Goal: Transaction & Acquisition: Purchase product/service

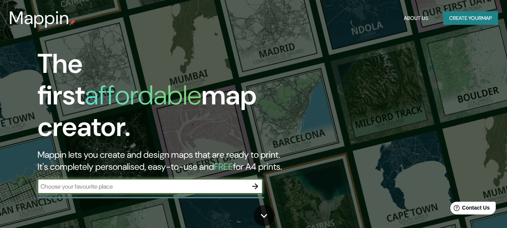
click at [255, 179] on button "button" at bounding box center [255, 186] width 15 height 15
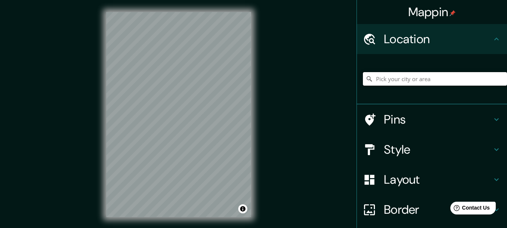
click at [460, 79] on input "Pick your city or area" at bounding box center [435, 79] width 144 height 14
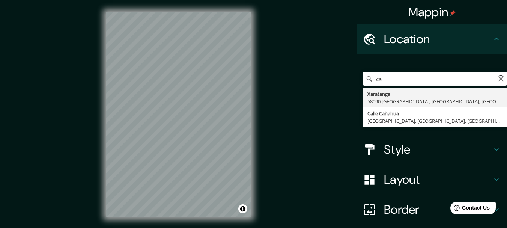
type input "c"
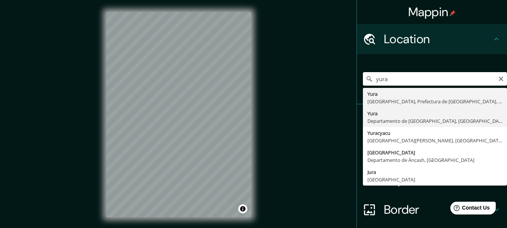
type input "[GEOGRAPHIC_DATA], [GEOGRAPHIC_DATA], [GEOGRAPHIC_DATA]"
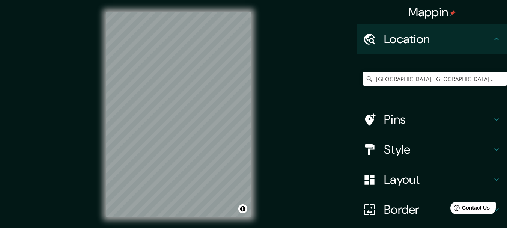
click at [465, 113] on h4 "Pins" at bounding box center [438, 119] width 108 height 15
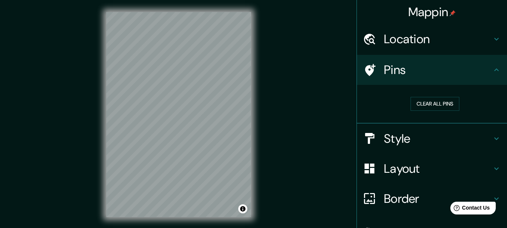
click at [473, 78] on div "Pins" at bounding box center [432, 70] width 150 height 30
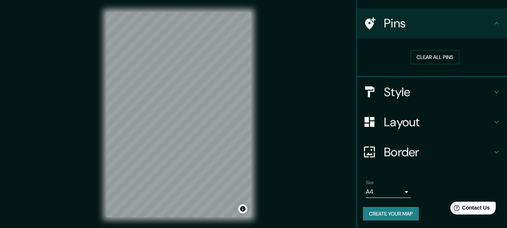
scroll to position [48, 0]
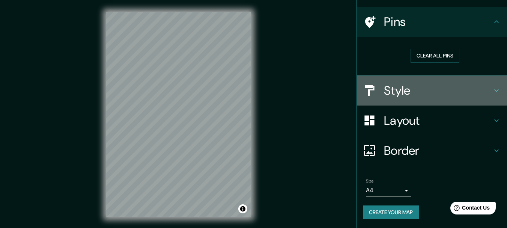
click at [438, 86] on h4 "Style" at bounding box center [438, 90] width 108 height 15
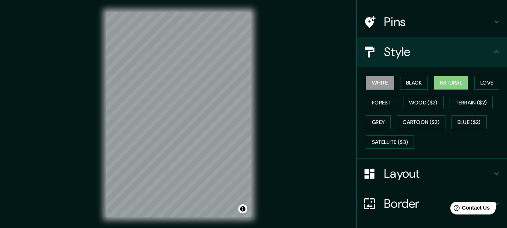
click at [444, 77] on button "Natural" at bounding box center [451, 83] width 35 height 14
click at [402, 87] on button "Black" at bounding box center [414, 83] width 28 height 14
click at [383, 81] on button "White" at bounding box center [380, 83] width 28 height 14
click at [384, 104] on button "Forest" at bounding box center [381, 103] width 31 height 14
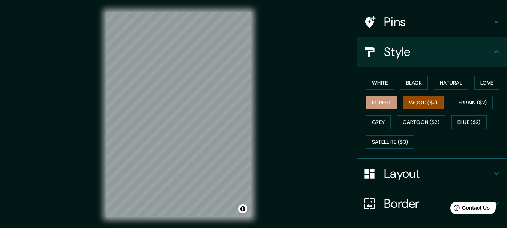
click at [408, 106] on button "Wood ($2)" at bounding box center [423, 103] width 41 height 14
click at [380, 122] on button "Grey" at bounding box center [378, 122] width 25 height 14
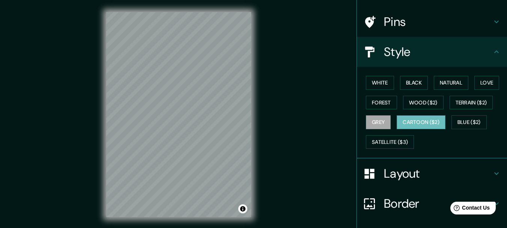
click at [403, 123] on button "Cartoon ($2)" at bounding box center [421, 122] width 49 height 14
click at [380, 106] on button "Forest" at bounding box center [381, 103] width 31 height 14
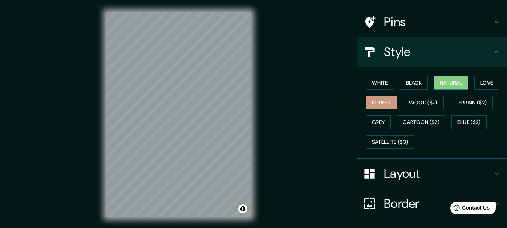
click at [446, 85] on button "Natural" at bounding box center [451, 83] width 35 height 14
click at [403, 80] on button "Black" at bounding box center [414, 83] width 28 height 14
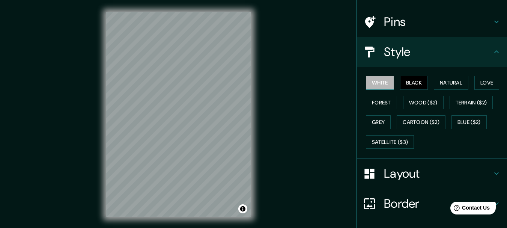
click at [382, 79] on button "White" at bounding box center [380, 83] width 28 height 14
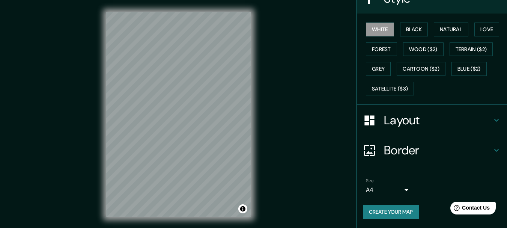
scroll to position [13, 0]
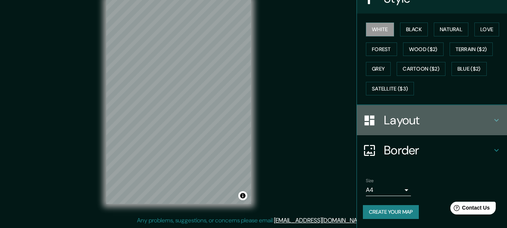
click at [484, 121] on h4 "Layout" at bounding box center [438, 120] width 108 height 15
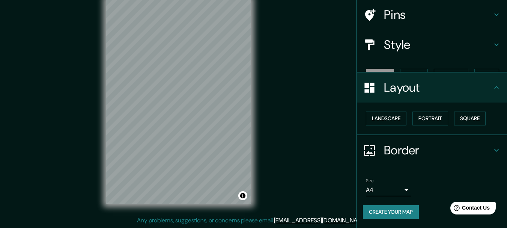
scroll to position [42, 0]
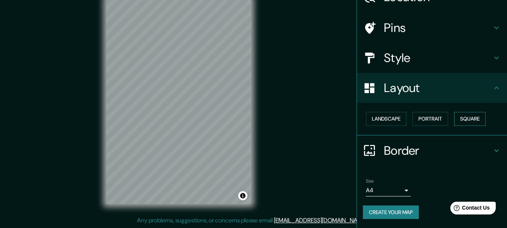
click at [472, 122] on button "Square" at bounding box center [470, 119] width 32 height 14
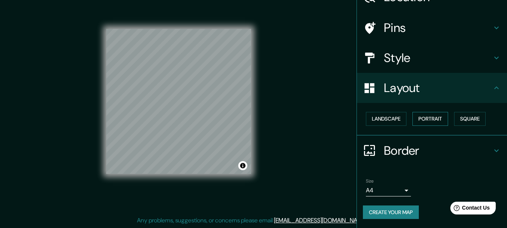
click at [433, 120] on button "Portrait" at bounding box center [431, 119] width 36 height 14
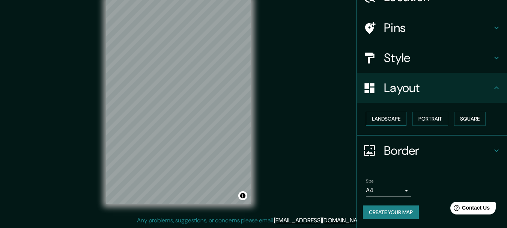
click at [394, 117] on button "Landscape" at bounding box center [386, 119] width 41 height 14
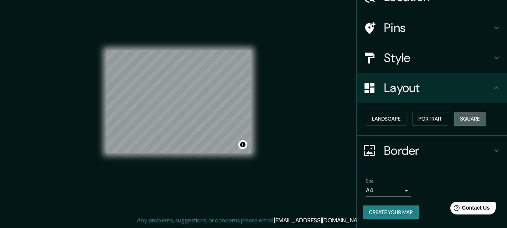
click at [465, 118] on button "Square" at bounding box center [470, 119] width 32 height 14
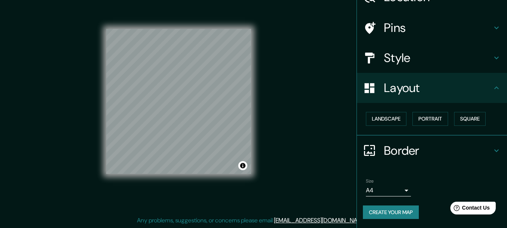
click at [474, 152] on h4 "Border" at bounding box center [438, 150] width 108 height 15
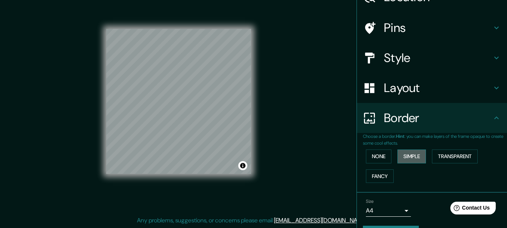
click at [413, 160] on button "Simple" at bounding box center [412, 156] width 29 height 14
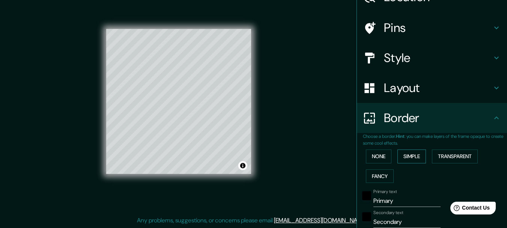
click at [413, 160] on button "Simple" at bounding box center [412, 156] width 29 height 14
type input "154"
type input "31"
click at [390, 160] on div "None Simple Transparent Fancy" at bounding box center [435, 165] width 144 height 39
click at [386, 158] on button "None" at bounding box center [379, 156] width 26 height 14
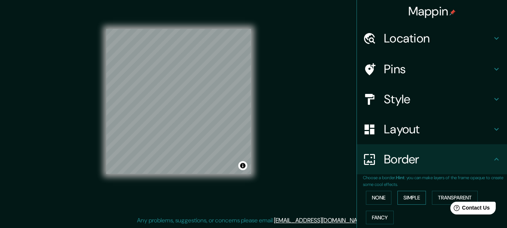
scroll to position [0, 0]
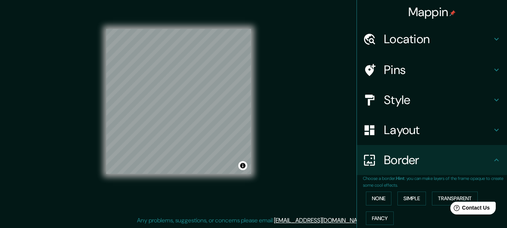
click at [460, 67] on h4 "Pins" at bounding box center [438, 69] width 108 height 15
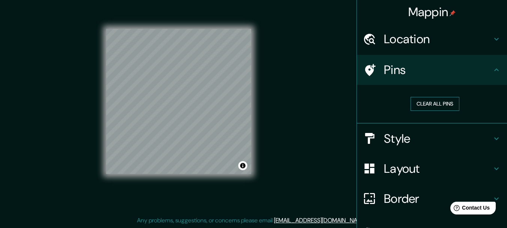
click at [449, 104] on button "Clear all pins" at bounding box center [435, 104] width 49 height 14
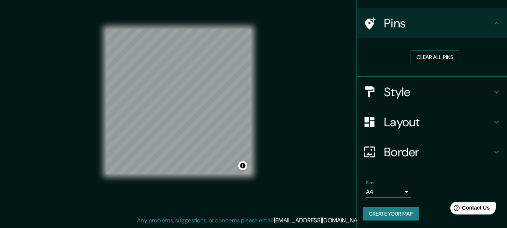
scroll to position [48, 0]
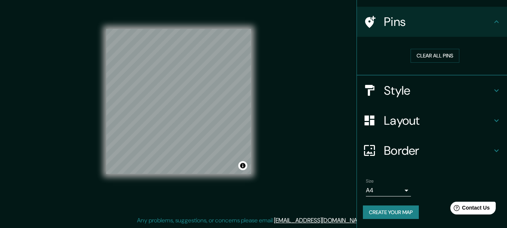
click at [404, 212] on button "Create your map" at bounding box center [391, 212] width 56 height 14
click at [392, 189] on body "Mappin Location [GEOGRAPHIC_DATA], [GEOGRAPHIC_DATA], [GEOGRAPHIC_DATA] Pins Cl…" at bounding box center [253, 101] width 507 height 228
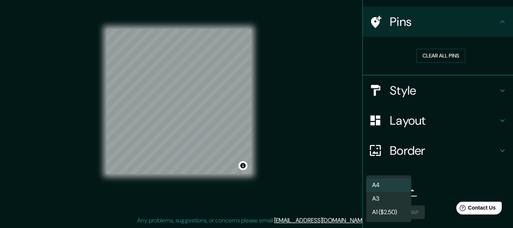
click at [433, 188] on div at bounding box center [256, 114] width 513 height 228
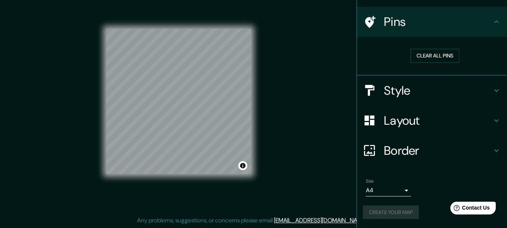
click at [406, 213] on div "Create your map" at bounding box center [432, 212] width 138 height 14
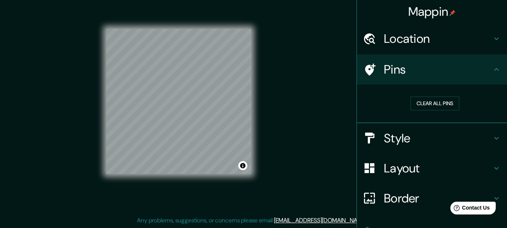
scroll to position [0, 0]
click at [413, 50] on div "Location" at bounding box center [432, 39] width 150 height 30
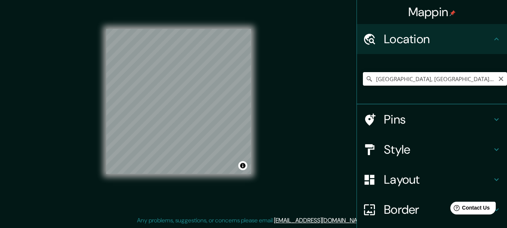
click at [366, 80] on icon at bounding box center [370, 79] width 8 height 8
click at [366, 79] on icon at bounding box center [370, 79] width 8 height 8
click at [463, 78] on input "[GEOGRAPHIC_DATA], [GEOGRAPHIC_DATA], [GEOGRAPHIC_DATA]" at bounding box center [435, 79] width 144 height 14
click at [480, 77] on input "[GEOGRAPHIC_DATA], [GEOGRAPHIC_DATA], [GEOGRAPHIC_DATA]" at bounding box center [435, 79] width 144 height 14
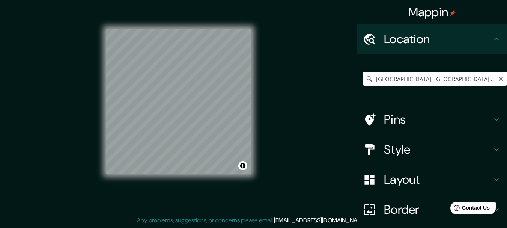
click at [483, 79] on input "[GEOGRAPHIC_DATA], [GEOGRAPHIC_DATA], [GEOGRAPHIC_DATA]" at bounding box center [435, 79] width 144 height 14
click at [357, 82] on div "[GEOGRAPHIC_DATA], [GEOGRAPHIC_DATA], [GEOGRAPHIC_DATA]" at bounding box center [432, 79] width 150 height 50
click at [366, 81] on icon at bounding box center [370, 79] width 8 height 8
click at [498, 79] on icon "Clear" at bounding box center [501, 79] width 6 height 6
click at [363, 79] on input "Pick your city or area" at bounding box center [435, 79] width 144 height 14
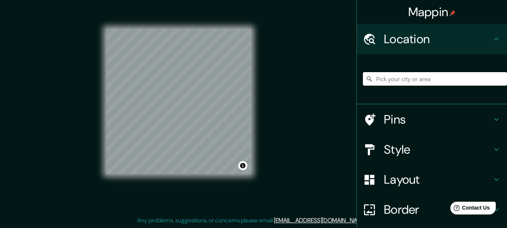
click at [363, 79] on input "Pick your city or area" at bounding box center [435, 79] width 144 height 14
click at [384, 79] on input "Pick your city or area" at bounding box center [435, 79] width 144 height 14
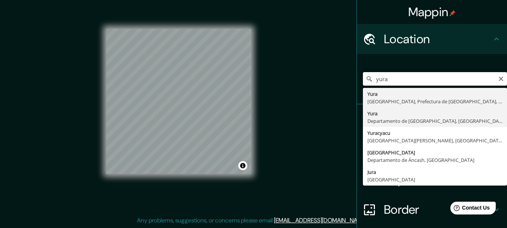
type input "[GEOGRAPHIC_DATA], [GEOGRAPHIC_DATA], [GEOGRAPHIC_DATA]"
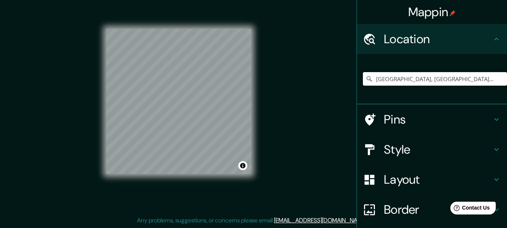
click at [470, 130] on div "Pins" at bounding box center [432, 119] width 150 height 30
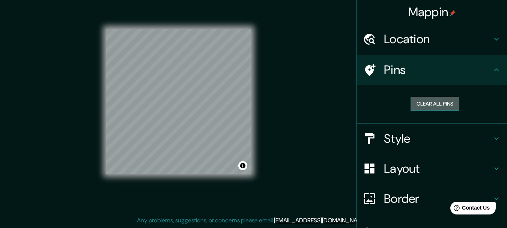
click at [440, 107] on button "Clear all pins" at bounding box center [435, 104] width 49 height 14
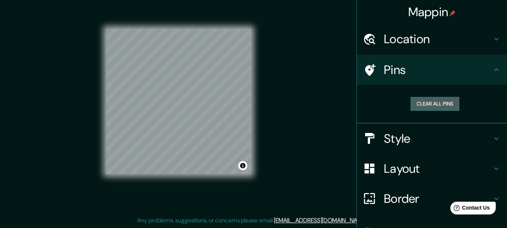
click at [440, 107] on button "Clear all pins" at bounding box center [435, 104] width 49 height 14
click at [474, 84] on div "Pins" at bounding box center [432, 70] width 150 height 30
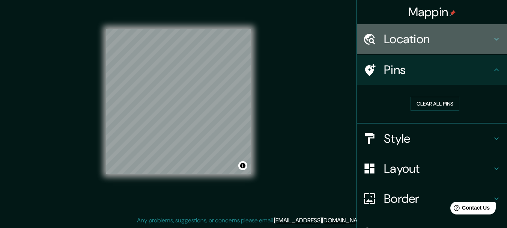
click at [485, 47] on div "Location" at bounding box center [432, 39] width 150 height 30
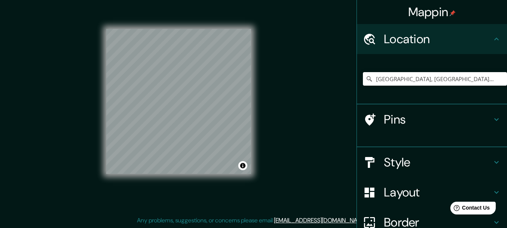
click at [485, 47] on div "Location" at bounding box center [432, 39] width 150 height 30
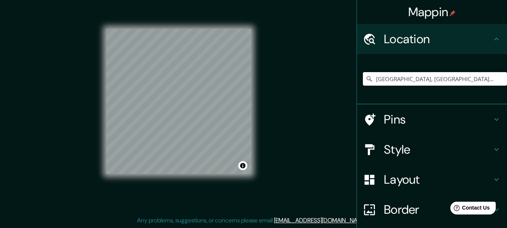
click at [485, 132] on div "Pins" at bounding box center [432, 119] width 150 height 30
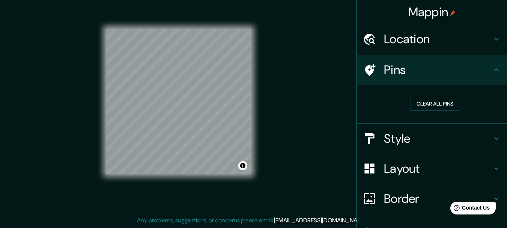
click at [492, 139] on icon at bounding box center [496, 138] width 9 height 9
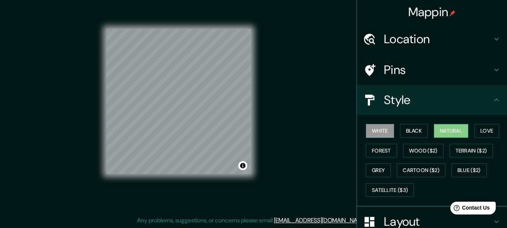
click at [448, 131] on button "Natural" at bounding box center [451, 131] width 35 height 14
